Goal: Task Accomplishment & Management: Manage account settings

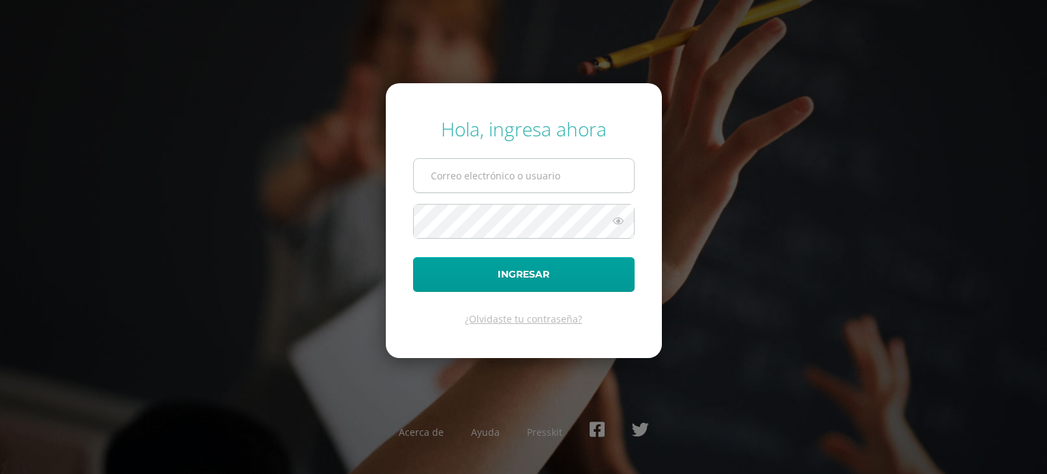
click at [437, 191] on input "text" at bounding box center [524, 175] width 220 height 33
type input "angelina.c21@maiagt.org"
click at [413, 257] on button "Ingresar" at bounding box center [524, 274] width 222 height 35
